Goal: Use online tool/utility

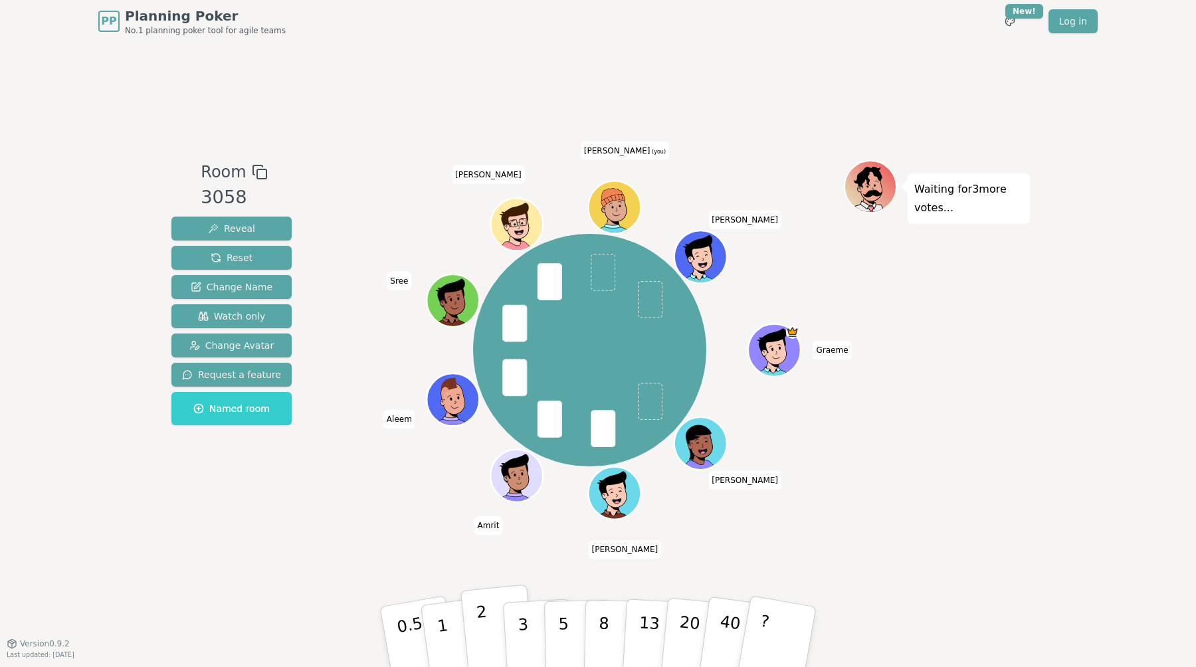
click at [487, 613] on button "2" at bounding box center [499, 638] width 76 height 106
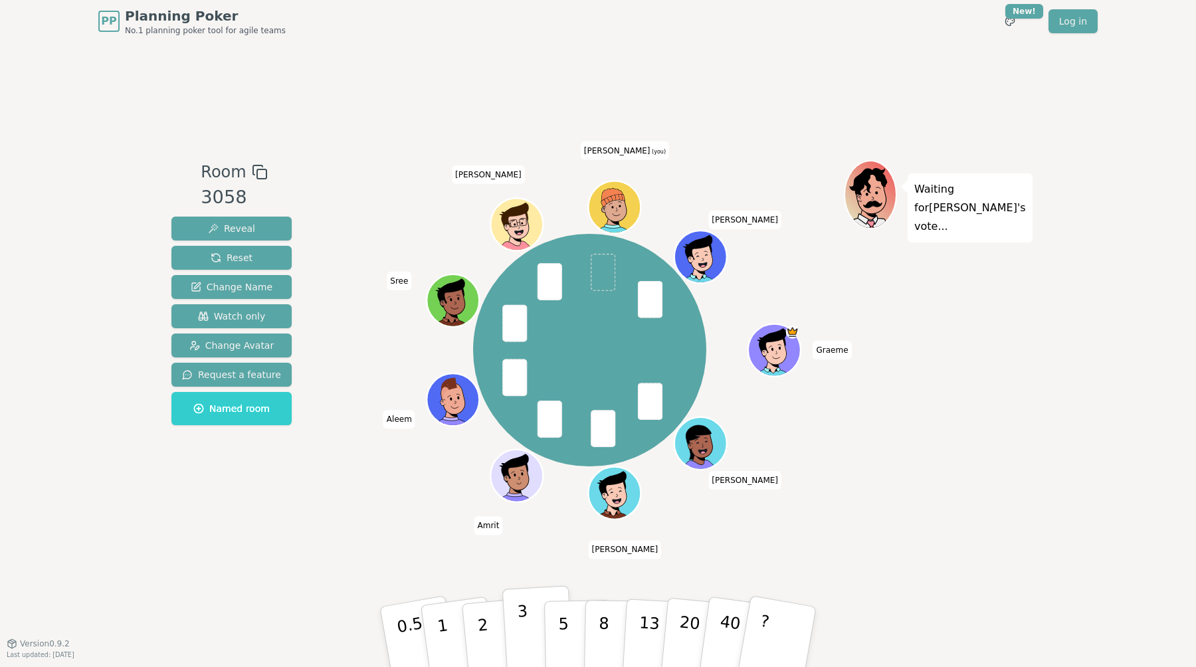
drag, startPoint x: 488, startPoint y: 617, endPoint x: 528, endPoint y: 618, distance: 39.9
click at [528, 618] on div "0.5 1 2 3 5 8 13 20 40 ?" at bounding box center [598, 637] width 399 height 47
click at [528, 618] on button "3" at bounding box center [538, 637] width 72 height 104
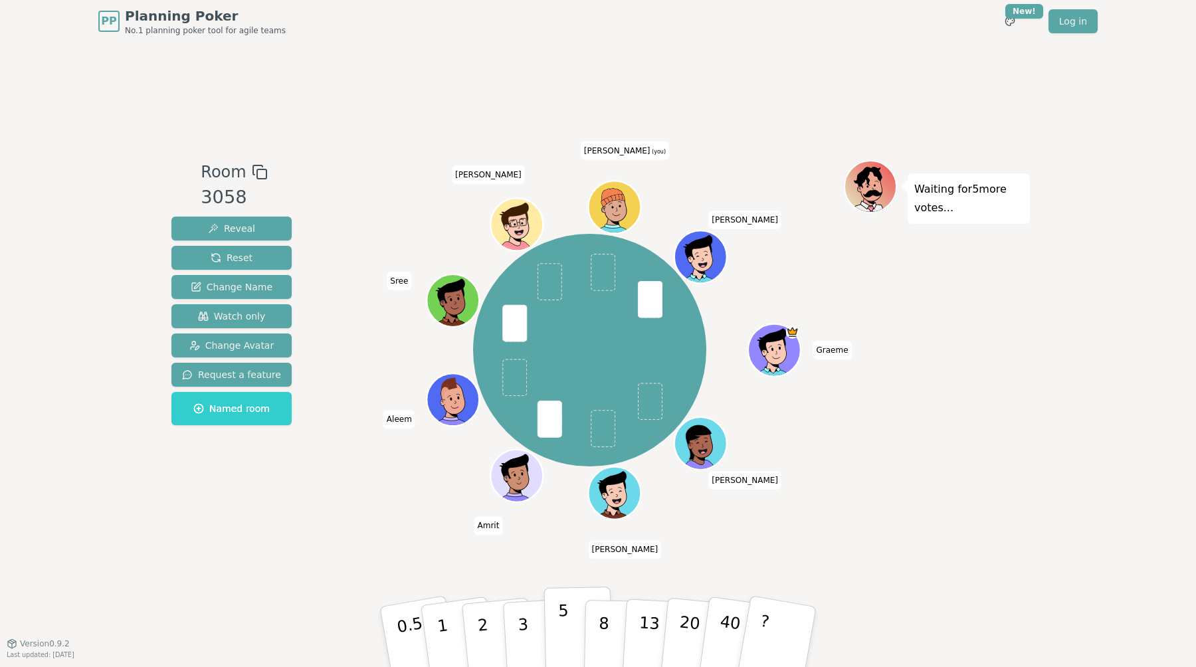
click at [562, 611] on p "5" at bounding box center [563, 637] width 11 height 72
click at [528, 633] on p "3" at bounding box center [524, 638] width 15 height 72
click at [533, 619] on button "3" at bounding box center [538, 637] width 72 height 104
drag, startPoint x: 486, startPoint y: 616, endPoint x: 481, endPoint y: 629, distance: 13.5
click at [486, 616] on button "2" at bounding box center [499, 638] width 76 height 106
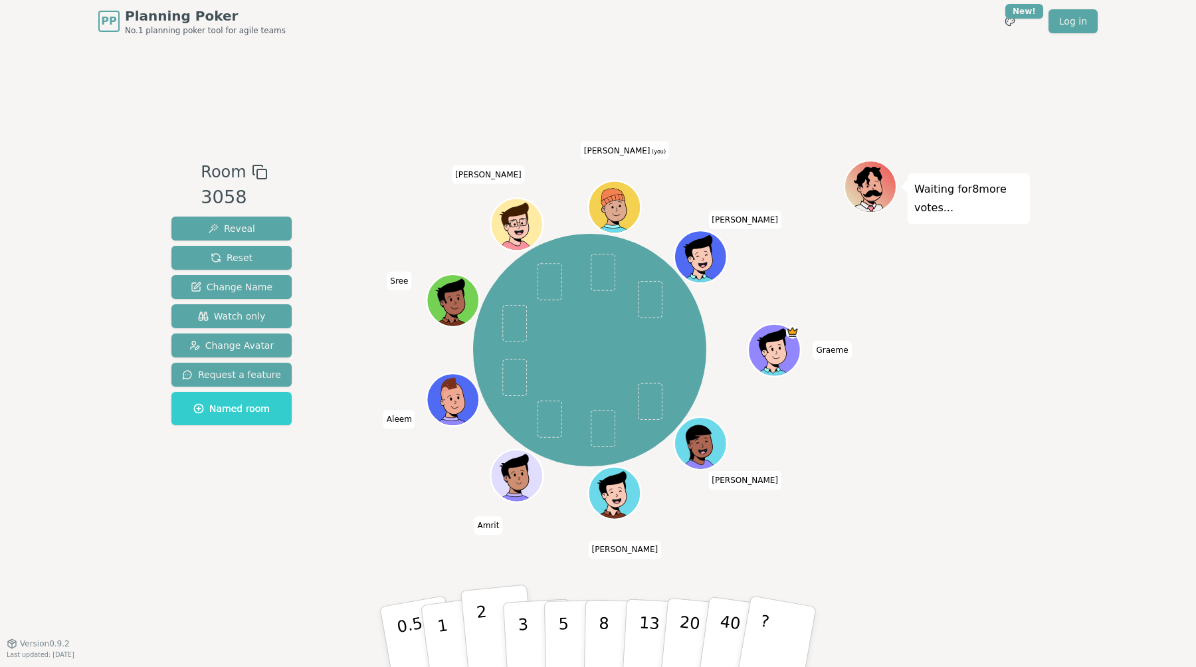
click at [481, 629] on p "2" at bounding box center [484, 639] width 17 height 72
click at [532, 633] on button "3" at bounding box center [538, 637] width 72 height 104
click at [489, 633] on button "2" at bounding box center [499, 638] width 76 height 106
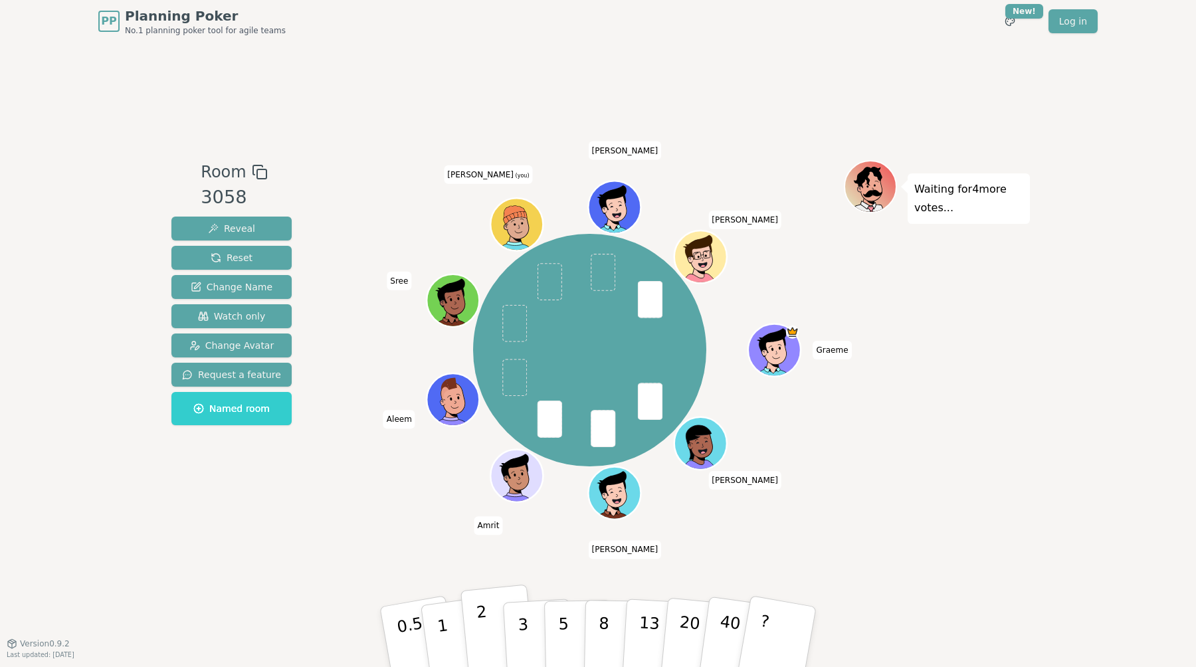
drag, startPoint x: 493, startPoint y: 620, endPoint x: 482, endPoint y: 596, distance: 26.2
click at [492, 617] on button "2" at bounding box center [499, 638] width 76 height 106
click at [524, 631] on p "3" at bounding box center [524, 638] width 15 height 72
